Goal: Task Accomplishment & Management: Complete application form

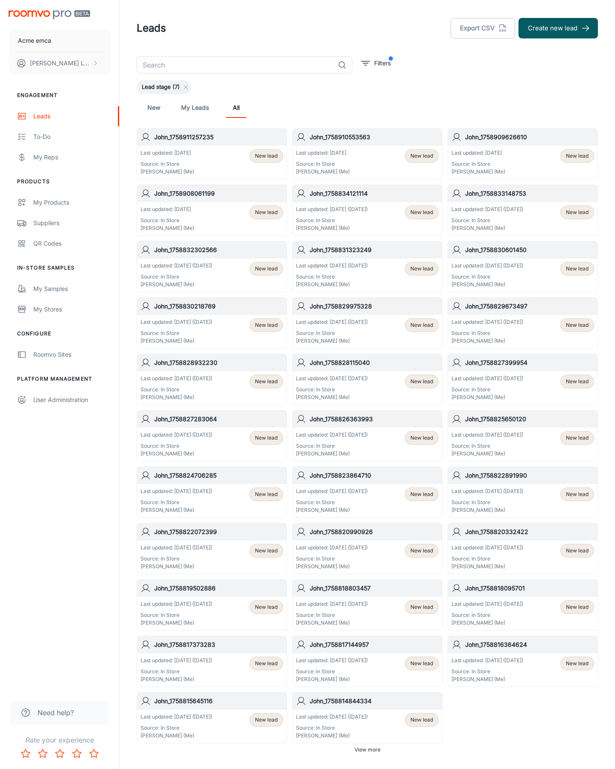
click at [558, 28] on button "Create new lead" at bounding box center [557, 28] width 79 height 20
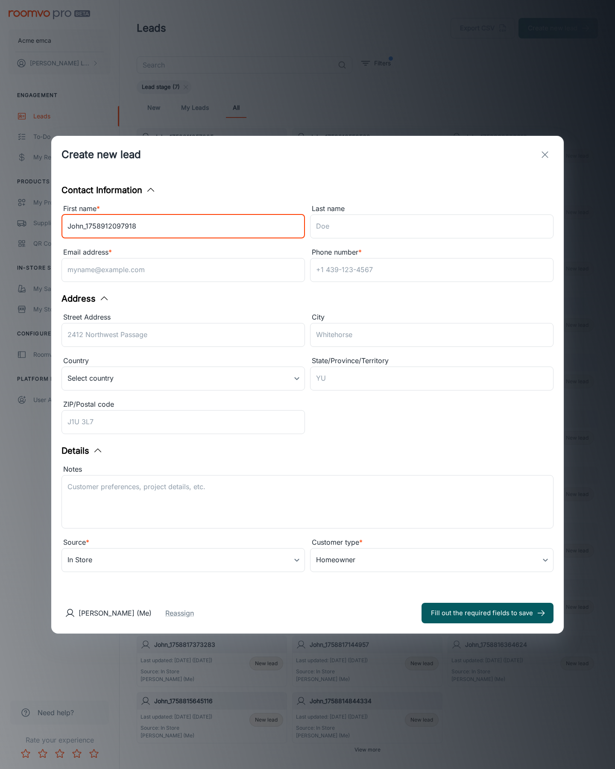
type input "John_1758912097918"
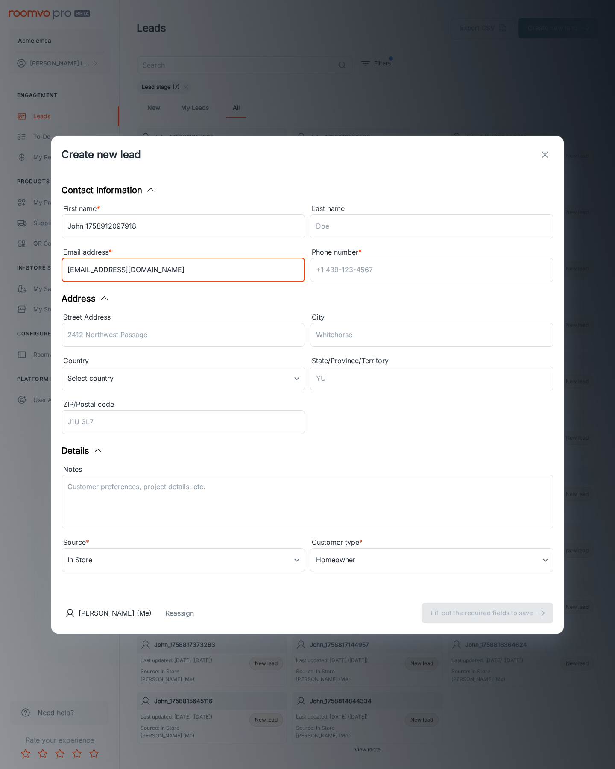
type input "[EMAIL_ADDRESS][DOMAIN_NAME]"
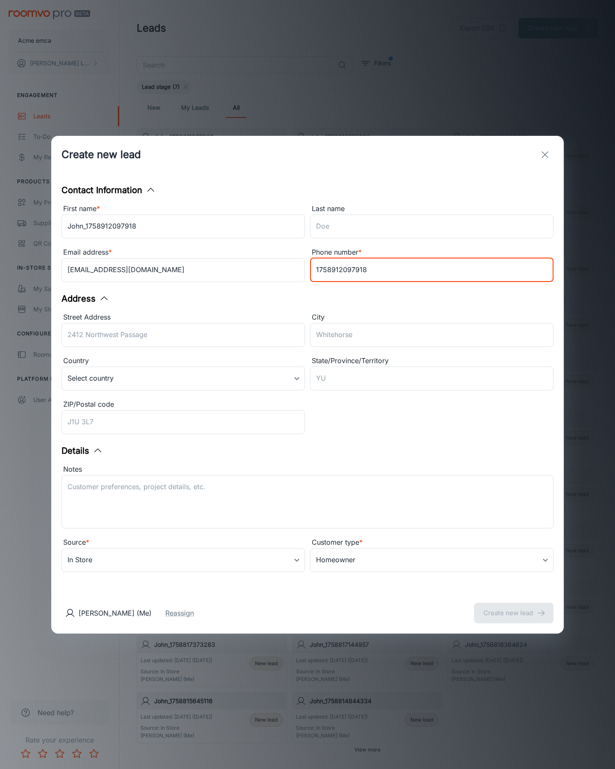
type input "1758912097918"
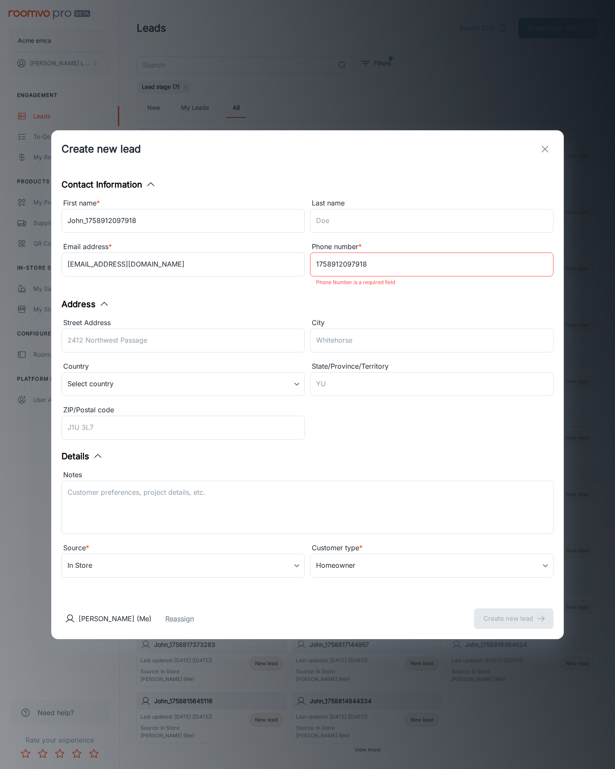
click at [514, 612] on button "Create new lead" at bounding box center [513, 618] width 79 height 20
